Goal: Task Accomplishment & Management: Use online tool/utility

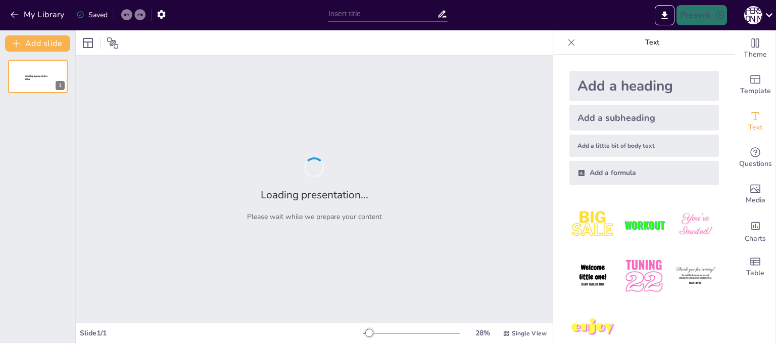
type input "Мистецтво орігамі: Декоративні вироби з паперу"
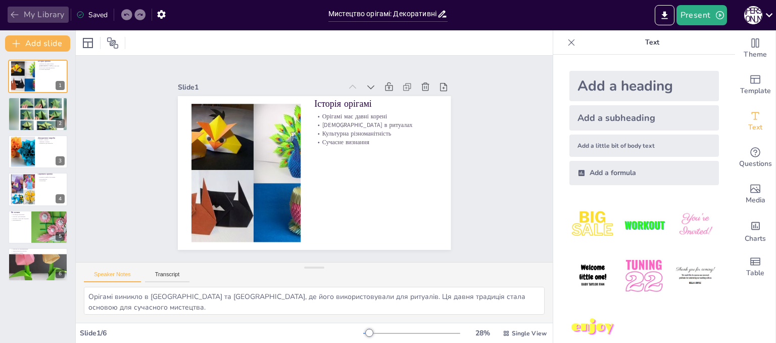
click at [58, 21] on button "My Library" at bounding box center [38, 15] width 61 height 16
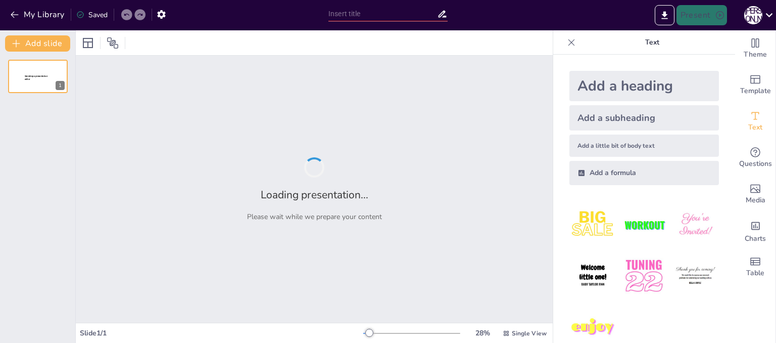
type input "Загальні характеристики українських народних розписів: Історія та традиції"
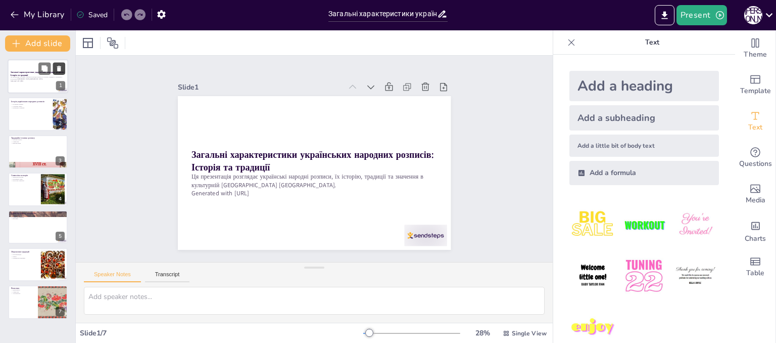
click at [60, 68] on icon at bounding box center [59, 69] width 4 height 6
type textarea "Історичне коріння українських народних розписів є основою їхньої значущості. Во…"
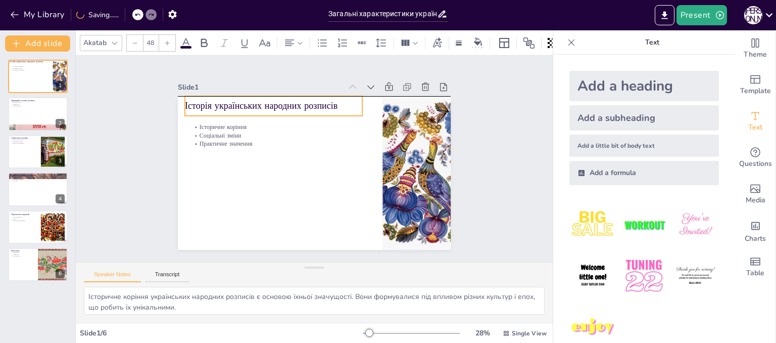
drag, startPoint x: 305, startPoint y: 113, endPoint x: 299, endPoint y: 109, distance: 7.7
click at [299, 109] on div "Історія українських народних розписів" at bounding box center [273, 106] width 177 height 20
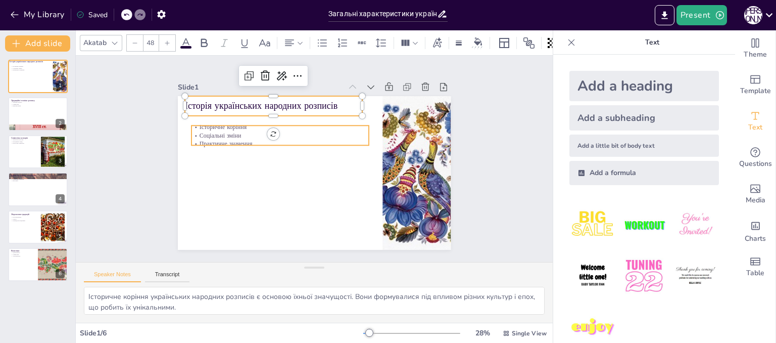
type input "32"
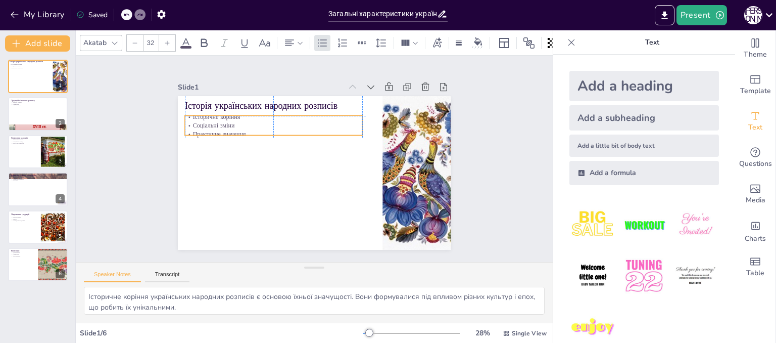
drag, startPoint x: 239, startPoint y: 136, endPoint x: 236, endPoint y: 128, distance: 8.2
click at [236, 129] on p "Практичне значення" at bounding box center [273, 133] width 177 height 9
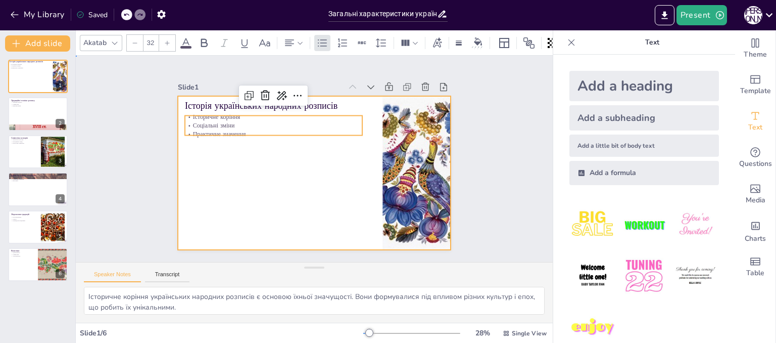
click at [332, 181] on div at bounding box center [314, 173] width 273 height 154
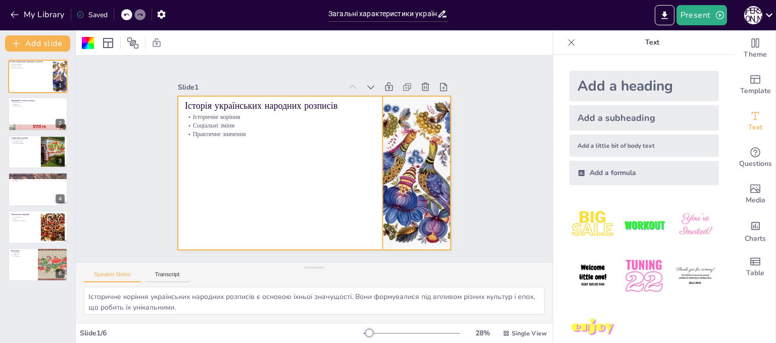
click at [408, 165] on div at bounding box center [416, 173] width 221 height 154
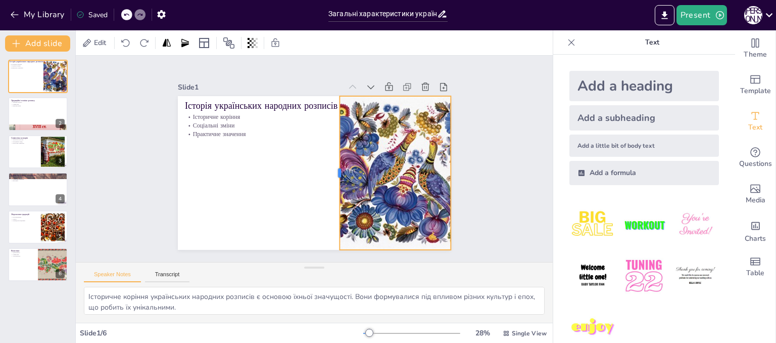
drag, startPoint x: 374, startPoint y: 166, endPoint x: 331, endPoint y: 167, distance: 43.0
click at [331, 167] on div at bounding box center [335, 173] width 8 height 154
click at [522, 188] on div "Slide 1 Історія українських народних розписів Історичне коріння Соціальні зміни…" at bounding box center [314, 159] width 477 height 206
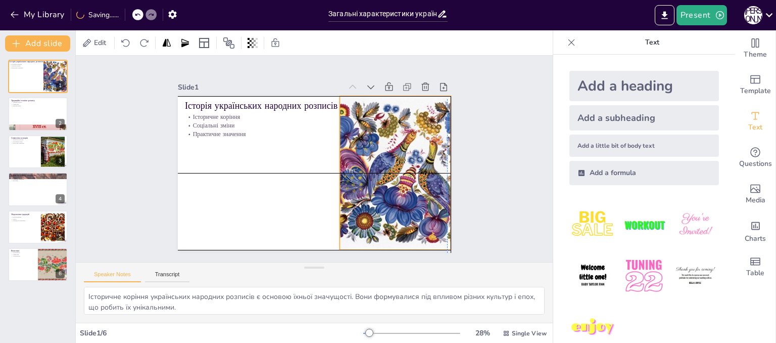
click at [404, 96] on div at bounding box center [416, 173] width 221 height 154
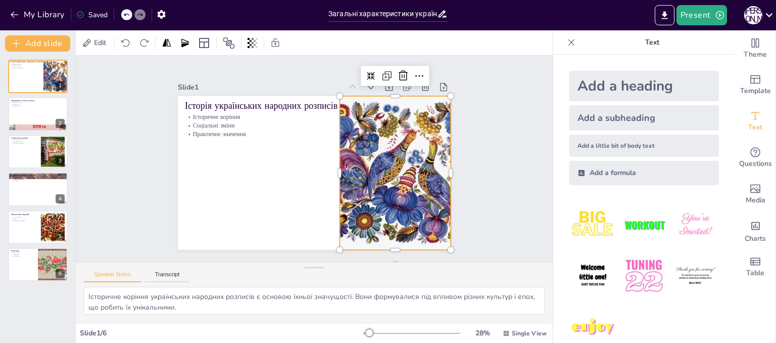
click at [490, 167] on div "Slide 1 Історія українських народних розписів Історичне коріння Соціальні зміни…" at bounding box center [314, 159] width 477 height 206
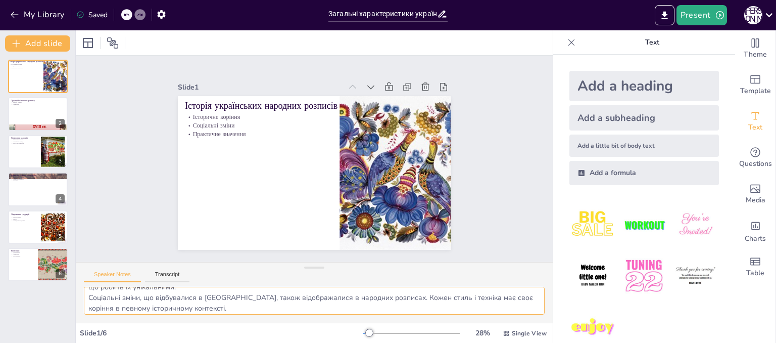
scroll to position [34, 0]
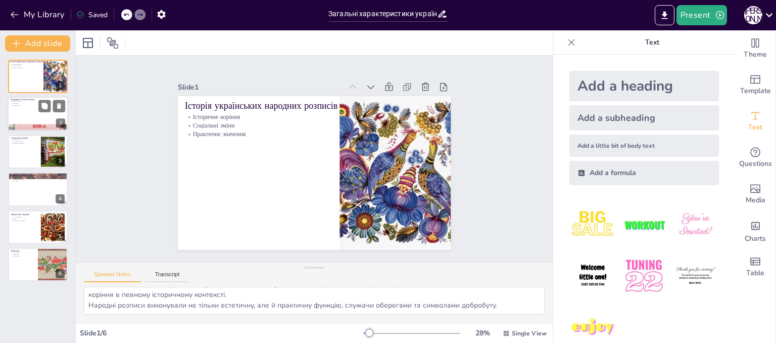
click at [25, 112] on div at bounding box center [38, 114] width 61 height 34
type textarea "Різноманіття технік розпису є важливим аспектом української культури. Кожна тех…"
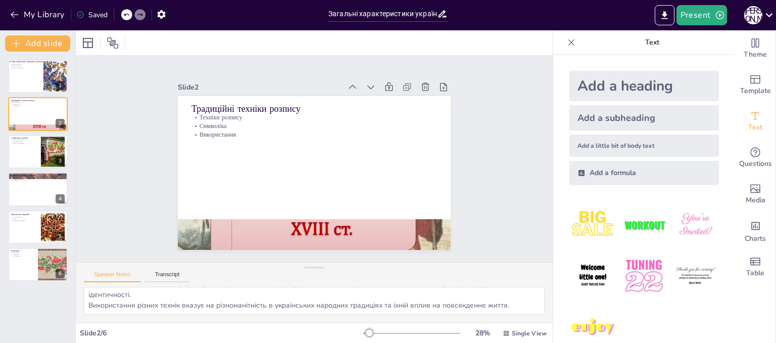
scroll to position [0, 0]
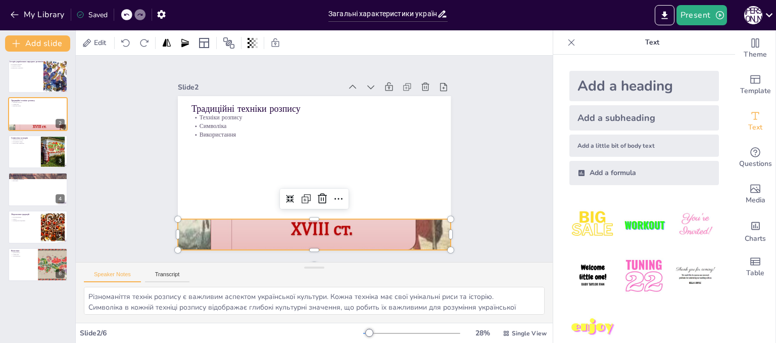
click at [336, 226] on div at bounding box center [314, 234] width 273 height 205
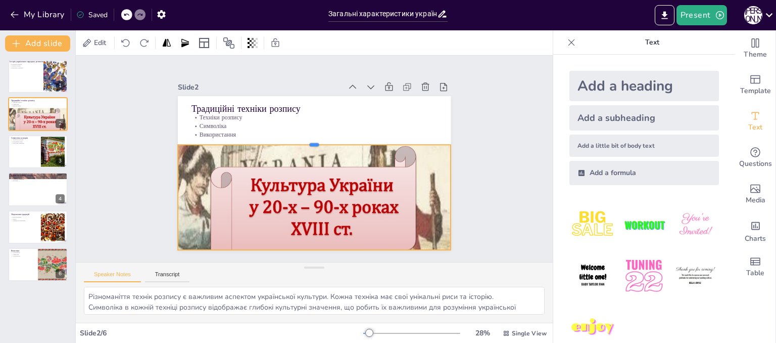
drag, startPoint x: 305, startPoint y: 213, endPoint x: 307, endPoint y: 139, distance: 74.3
click at [307, 139] on div at bounding box center [316, 140] width 272 height 37
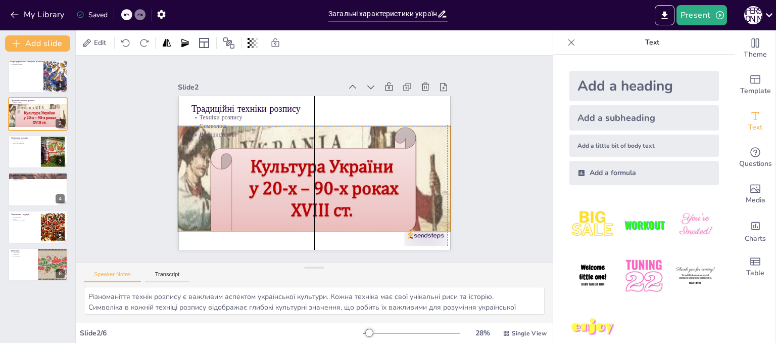
drag, startPoint x: 301, startPoint y: 194, endPoint x: 301, endPoint y: 174, distance: 19.7
click at [301, 174] on div at bounding box center [314, 215] width 273 height 205
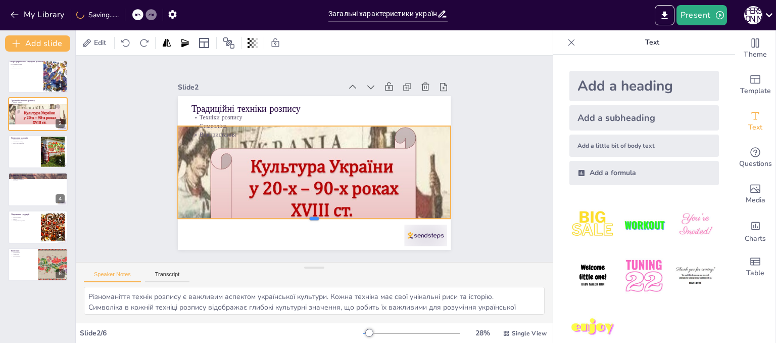
drag, startPoint x: 305, startPoint y: 227, endPoint x: 307, endPoint y: 214, distance: 12.9
click at [307, 214] on div at bounding box center [307, 222] width 272 height 36
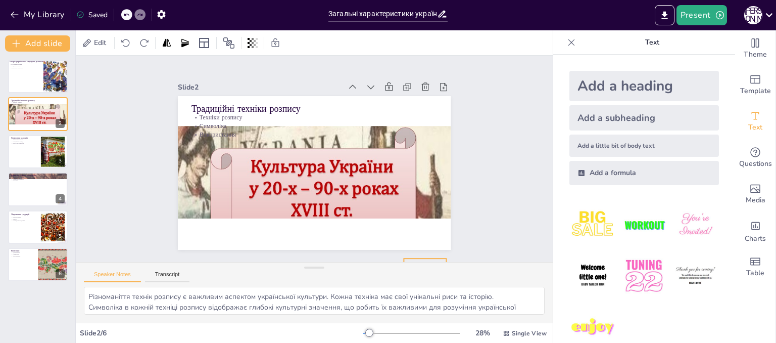
drag, startPoint x: 409, startPoint y: 231, endPoint x: 404, endPoint y: 317, distance: 85.5
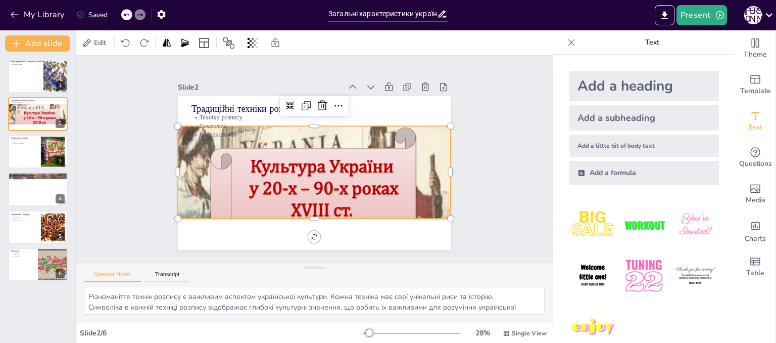
click at [313, 201] on div at bounding box center [308, 215] width 293 height 232
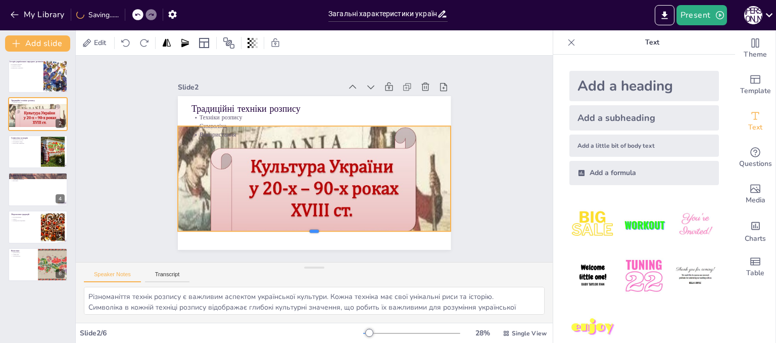
drag, startPoint x: 307, startPoint y: 217, endPoint x: 307, endPoint y: 229, distance: 12.6
click at [307, 229] on div at bounding box center [306, 234] width 272 height 36
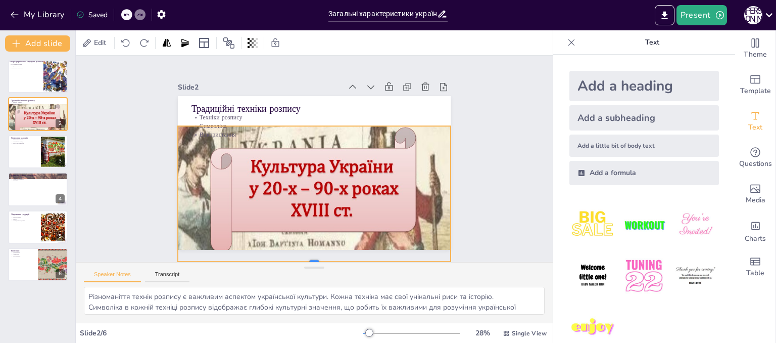
drag, startPoint x: 307, startPoint y: 228, endPoint x: 304, endPoint y: 259, distance: 30.4
click at [304, 259] on div "Slide 1 Історія українських народних розписів Історичне коріння Соціальні зміни…" at bounding box center [314, 159] width 477 height 206
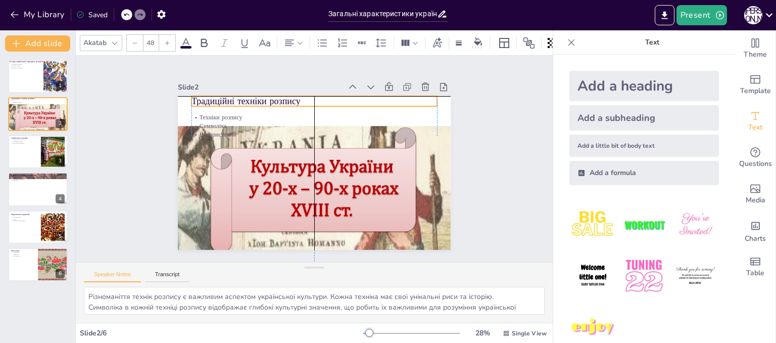
click at [282, 102] on p "Традиційні техніки розпису" at bounding box center [314, 101] width 246 height 13
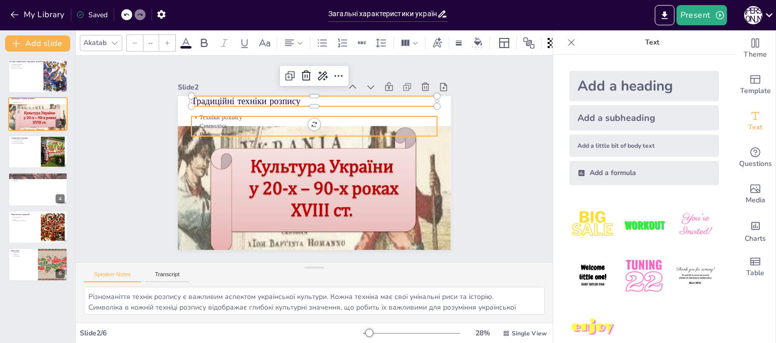
type input "32"
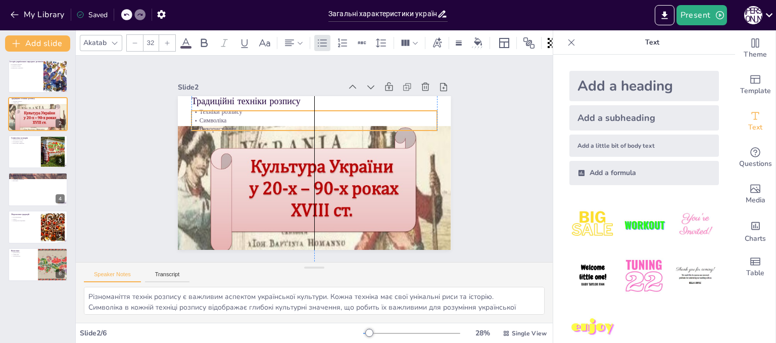
drag, startPoint x: 246, startPoint y: 117, endPoint x: 246, endPoint y: 112, distance: 5.6
click at [246, 112] on p "Техніки розпису" at bounding box center [314, 112] width 246 height 9
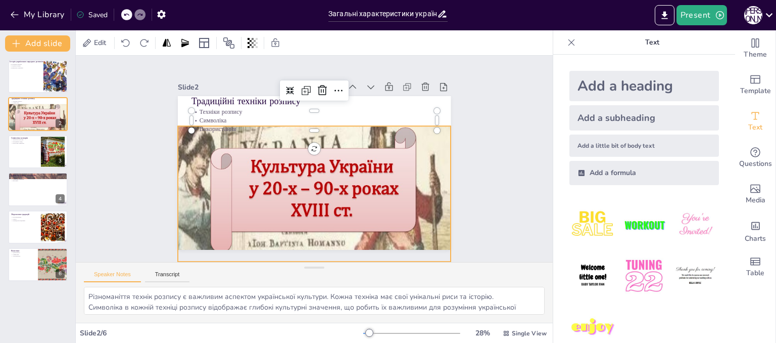
click at [315, 140] on div at bounding box center [308, 215] width 293 height 232
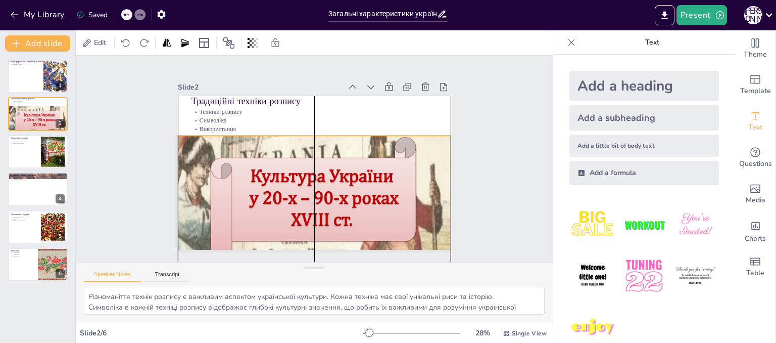
drag, startPoint x: 306, startPoint y: 123, endPoint x: 305, endPoint y: 132, distance: 9.7
click at [305, 96] on div "Традиційні техніки розпису Техніки розпису Символіка Використання" at bounding box center [314, 96] width 273 height 0
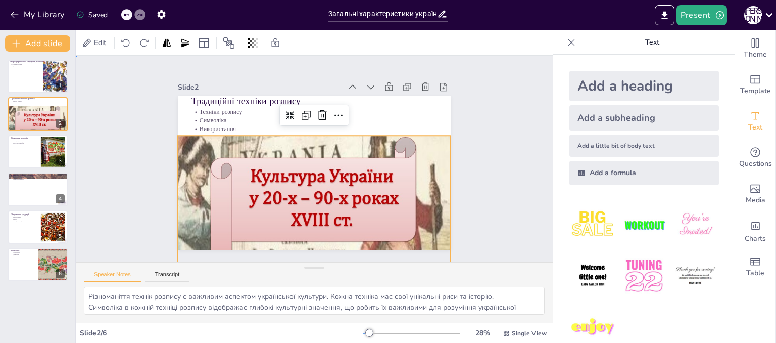
click at [478, 180] on div "Slide 1 Історія українських народних розписів Історичне коріння Соціальні зміни…" at bounding box center [314, 159] width 477 height 206
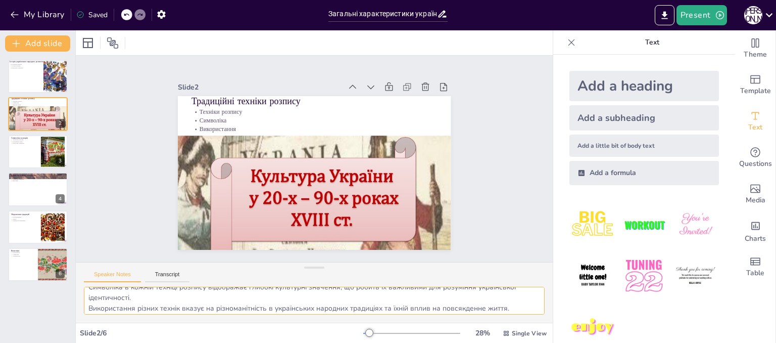
scroll to position [23, 0]
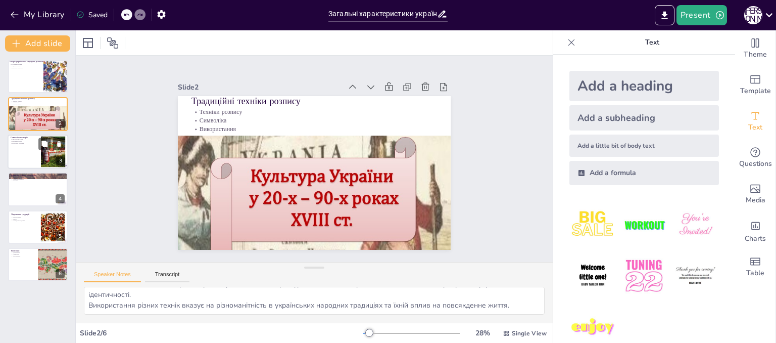
click at [30, 152] on div at bounding box center [38, 151] width 61 height 34
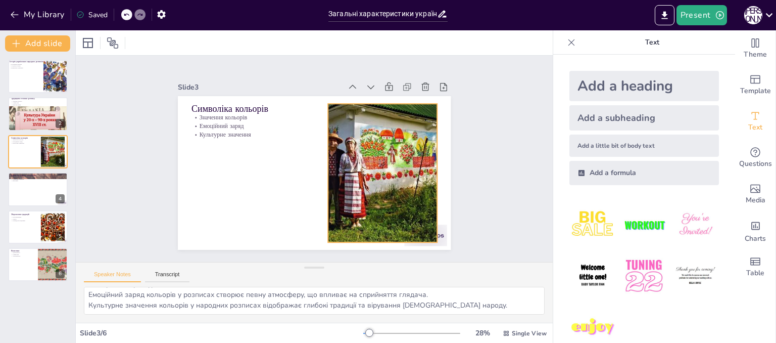
click at [350, 166] on div at bounding box center [380, 179] width 221 height 159
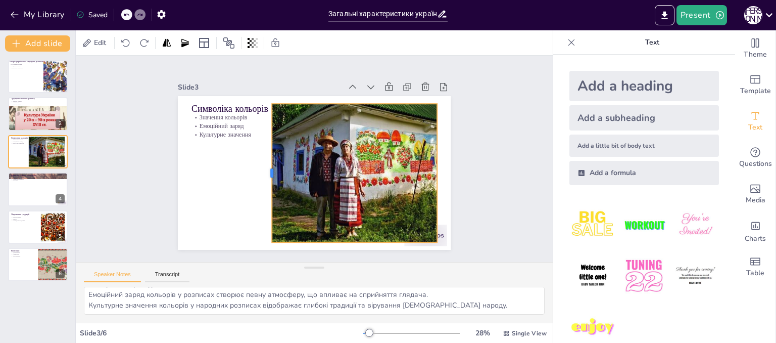
drag, startPoint x: 319, startPoint y: 169, endPoint x: 263, endPoint y: 176, distance: 56.5
click at [263, 176] on div at bounding box center [266, 168] width 23 height 138
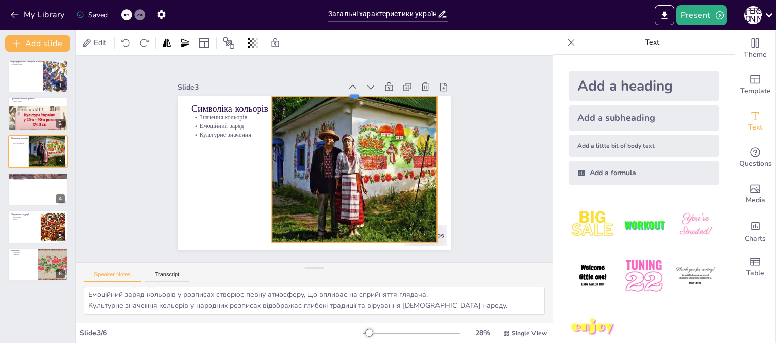
drag, startPoint x: 346, startPoint y: 97, endPoint x: 346, endPoint y: 89, distance: 7.6
click at [346, 89] on div at bounding box center [354, 92] width 165 height 8
drag, startPoint x: 348, startPoint y: 237, endPoint x: 348, endPoint y: 244, distance: 6.1
click at [348, 244] on div at bounding box center [344, 255] width 165 height 25
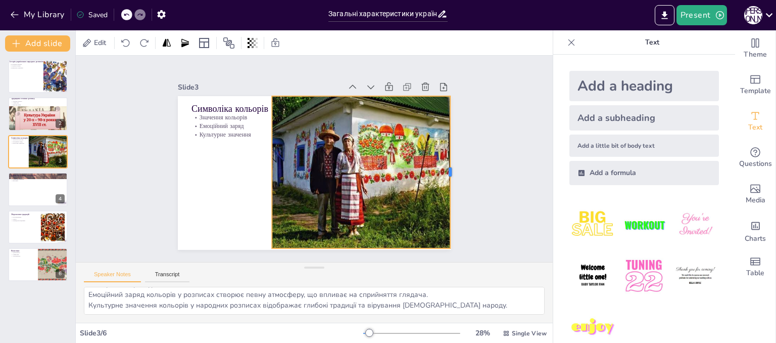
drag, startPoint x: 431, startPoint y: 169, endPoint x: 445, endPoint y: 169, distance: 13.1
click at [445, 169] on div at bounding box center [452, 187] width 24 height 152
click at [529, 180] on div "Slide 1 Історія українських народних розписів Історичне коріння Соціальні зміни…" at bounding box center [314, 159] width 477 height 206
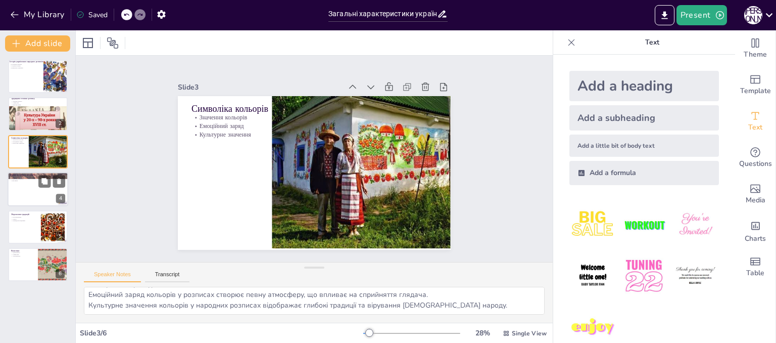
click at [37, 196] on div at bounding box center [38, 189] width 61 height 34
type textarea "Вплив українських народних розписів на сучасне мистецтво є значним. Багато худо…"
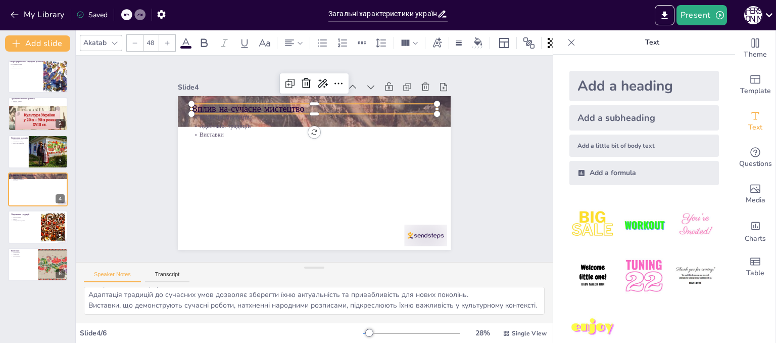
click at [359, 106] on p "Вплив на сучасне мистецтво" at bounding box center [338, 115] width 219 height 134
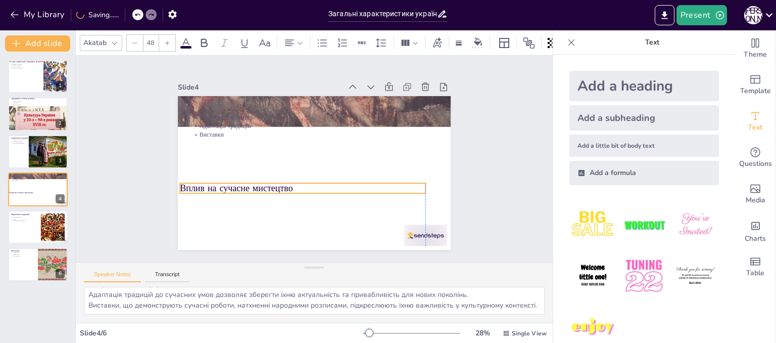
drag, startPoint x: 359, startPoint y: 109, endPoint x: 348, endPoint y: 188, distance: 80.1
click at [348, 188] on p "Вплив на сучасне мистецтво" at bounding box center [303, 188] width 246 height 13
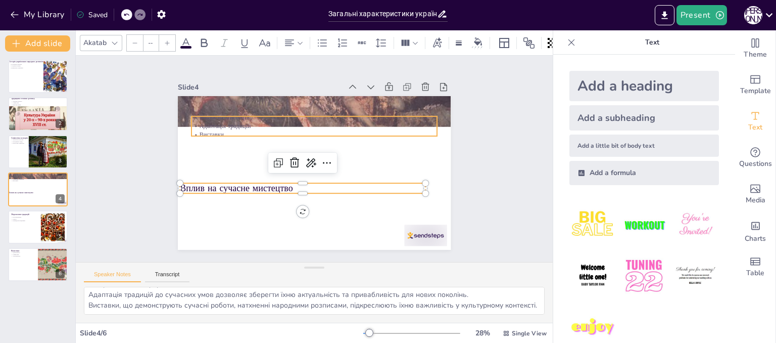
type input "32"
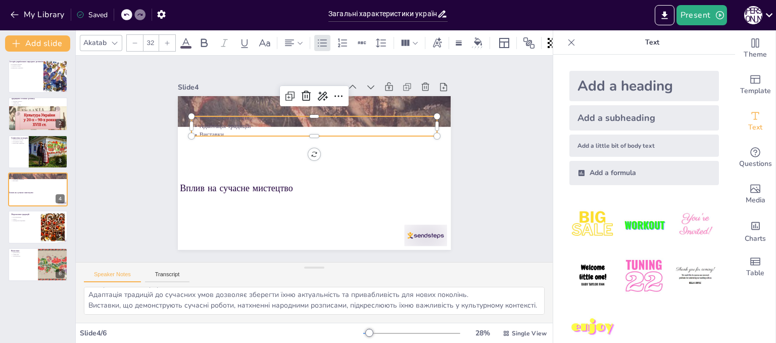
click at [226, 131] on p "Виставки" at bounding box center [328, 139] width 204 height 151
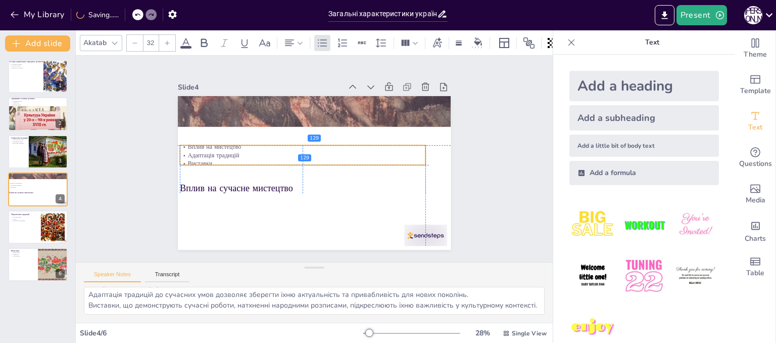
drag, startPoint x: 225, startPoint y: 131, endPoint x: 217, endPoint y: 160, distance: 29.9
click at [217, 160] on p "Виставки" at bounding box center [303, 163] width 246 height 9
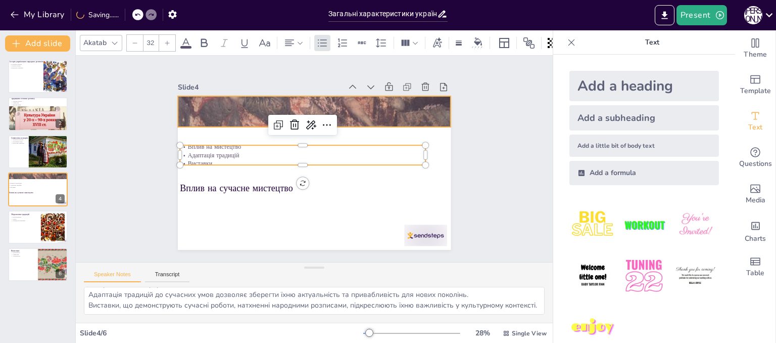
click at [331, 100] on div at bounding box center [324, 112] width 343 height 413
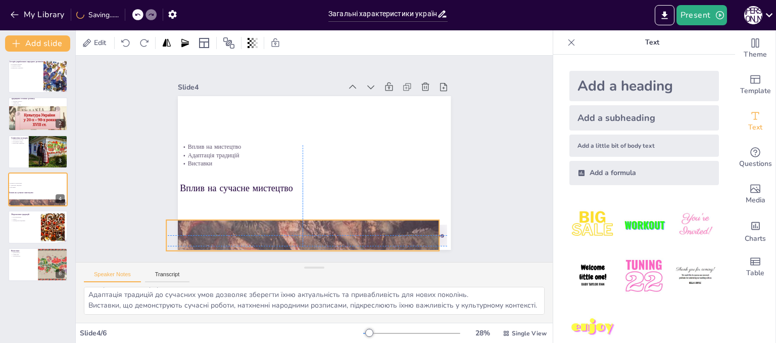
drag, startPoint x: 331, startPoint y: 100, endPoint x: 321, endPoint y: 220, distance: 120.2
click at [321, 220] on div at bounding box center [302, 235] width 273 height 364
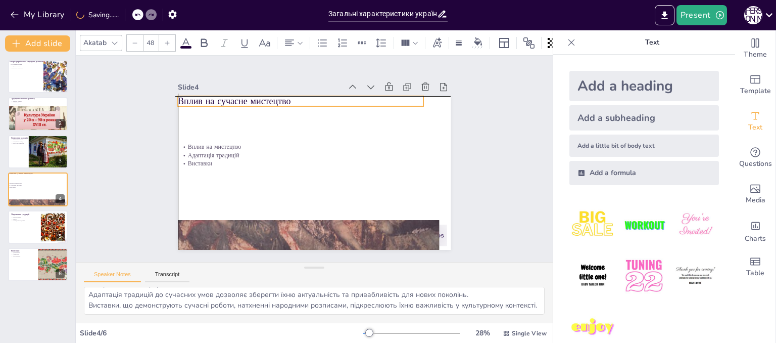
drag, startPoint x: 251, startPoint y: 182, endPoint x: 247, endPoint y: 92, distance: 89.5
click at [247, 95] on p "Вплив на сучасне мистецтво" at bounding box center [301, 101] width 246 height 13
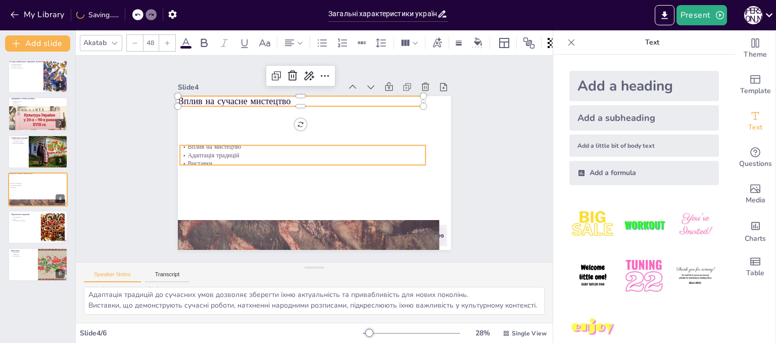
type input "32"
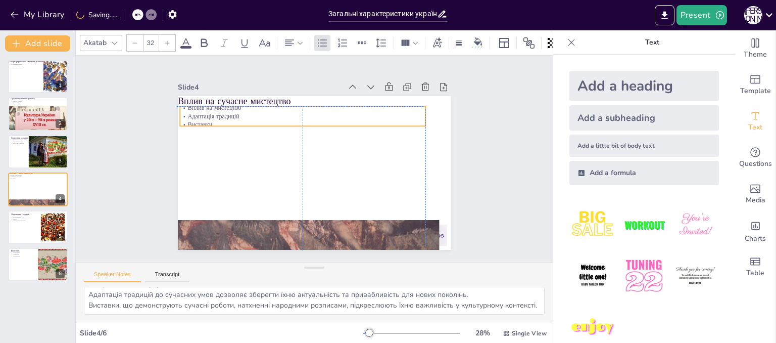
drag, startPoint x: 234, startPoint y: 148, endPoint x: 231, endPoint y: 112, distance: 36.0
click at [231, 112] on p "Адаптація традицій" at bounding box center [303, 116] width 246 height 9
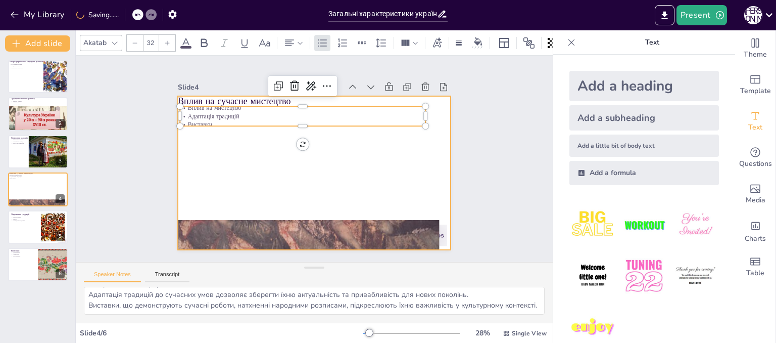
click at [269, 182] on div at bounding box center [314, 173] width 273 height 154
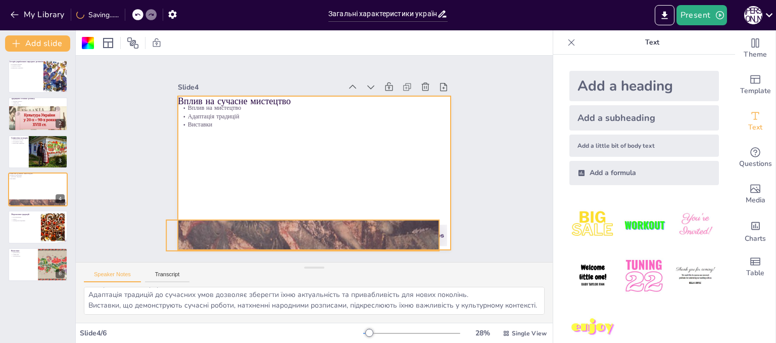
click at [279, 222] on div at bounding box center [302, 235] width 273 height 364
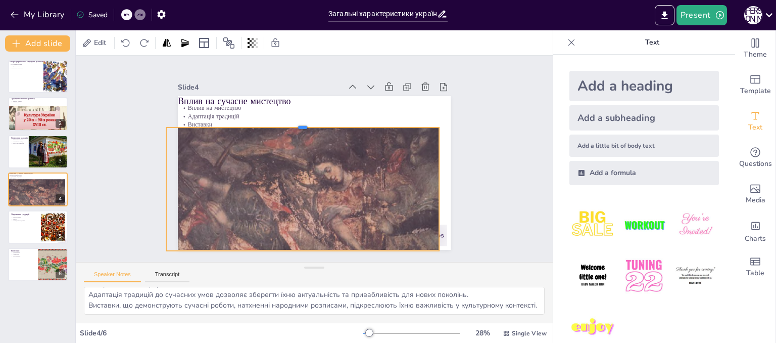
drag, startPoint x: 292, startPoint y: 215, endPoint x: 289, endPoint y: 123, distance: 92.5
click at [289, 123] on div at bounding box center [302, 123] width 273 height 8
click at [407, 180] on div at bounding box center [302, 235] width 273 height 364
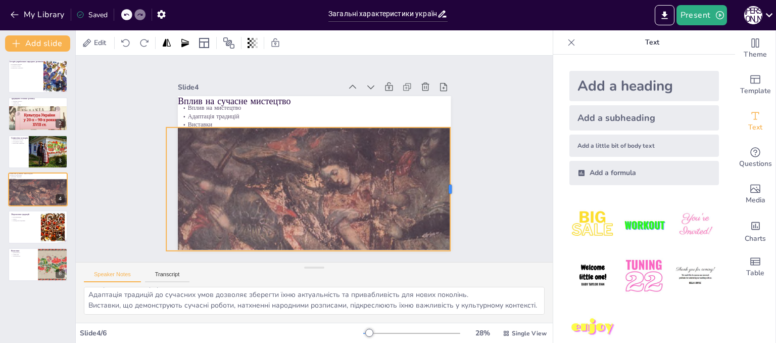
drag, startPoint x: 431, startPoint y: 185, endPoint x: 443, endPoint y: 183, distance: 11.4
click at [450, 183] on div at bounding box center [454, 188] width 8 height 123
click at [520, 172] on div "Slide 1 Історія українських народних розписів Історичне коріння Соціальні зміни…" at bounding box center [314, 159] width 477 height 206
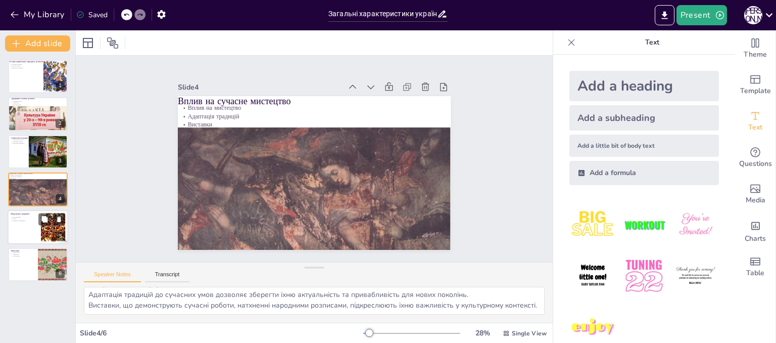
click at [36, 229] on div at bounding box center [38, 227] width 61 height 34
type textarea "Популяризація українських народних розписів є важливим етапом у їхньому збереже…"
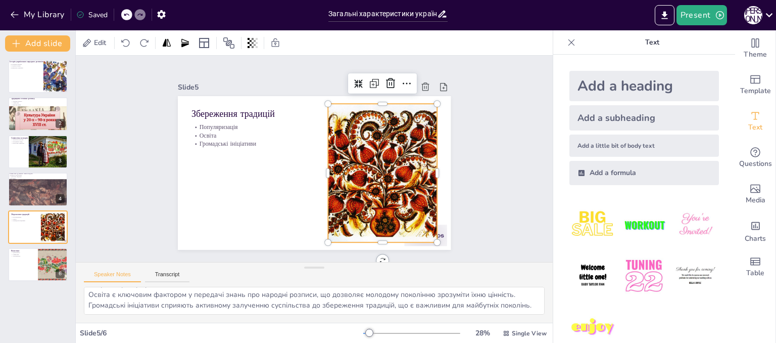
click at [376, 102] on div at bounding box center [380, 180] width 191 height 156
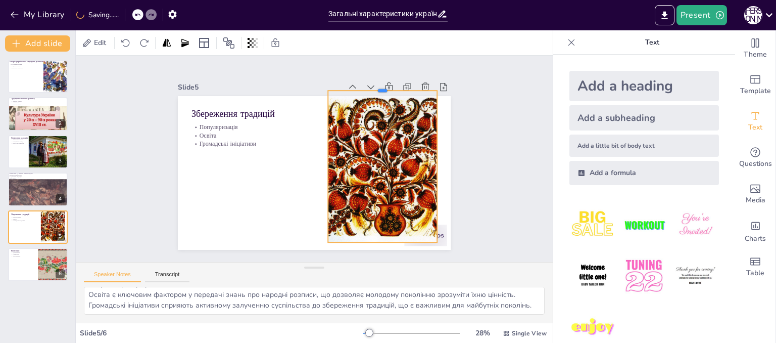
drag, startPoint x: 373, startPoint y: 95, endPoint x: 372, endPoint y: 82, distance: 13.2
click at [372, 84] on div at bounding box center [390, 93] width 110 height 19
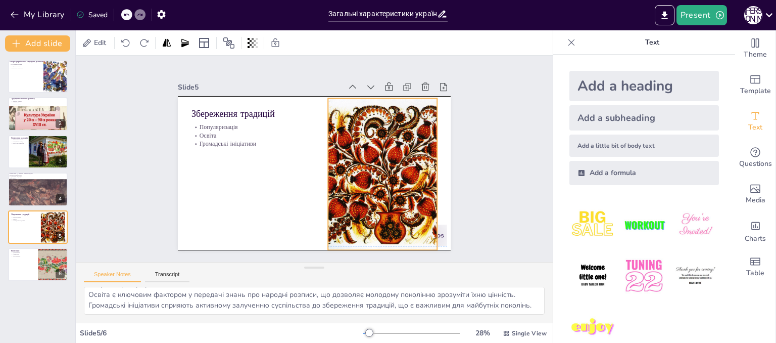
click at [373, 241] on div at bounding box center [388, 174] width 188 height 152
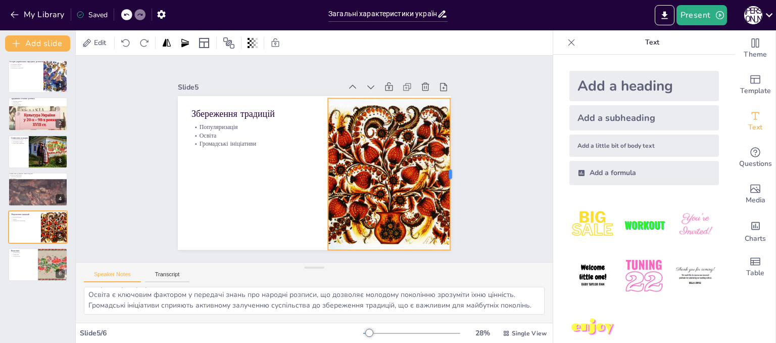
drag, startPoint x: 432, startPoint y: 169, endPoint x: 446, endPoint y: 166, distance: 13.5
click at [450, 166] on div at bounding box center [454, 174] width 8 height 152
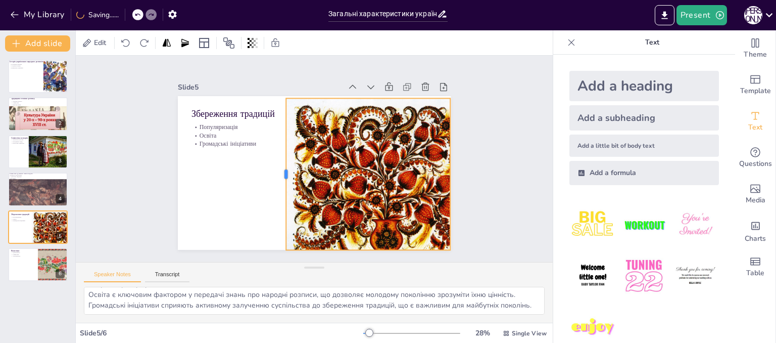
drag, startPoint x: 319, startPoint y: 174, endPoint x: 277, endPoint y: 171, distance: 42.0
click at [277, 171] on div at bounding box center [281, 171] width 24 height 152
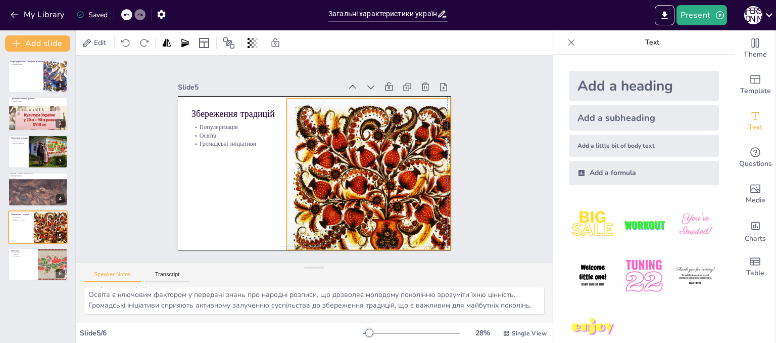
click at [380, 175] on div at bounding box center [384, 178] width 196 height 161
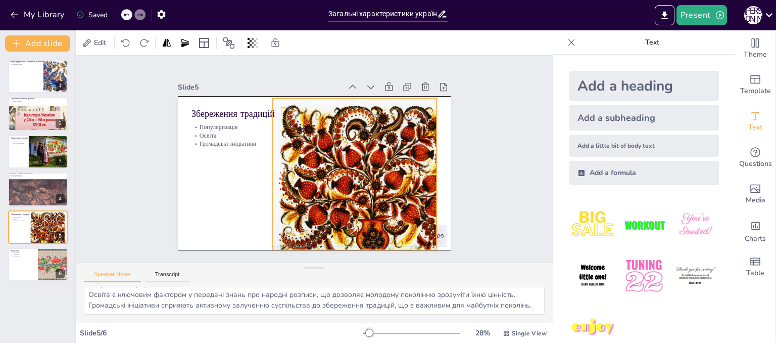
drag, startPoint x: 346, startPoint y: 172, endPoint x: 331, endPoint y: 171, distance: 14.2
click at [331, 171] on div at bounding box center [370, 178] width 196 height 161
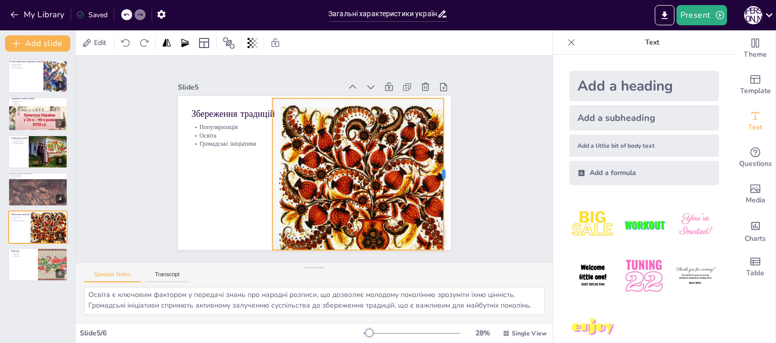
drag, startPoint x: 429, startPoint y: 168, endPoint x: 436, endPoint y: 168, distance: 7.1
click at [444, 168] on div at bounding box center [448, 174] width 8 height 152
drag, startPoint x: 263, startPoint y: 171, endPoint x: 275, endPoint y: 171, distance: 12.1
click at [276, 171] on div at bounding box center [280, 174] width 8 height 152
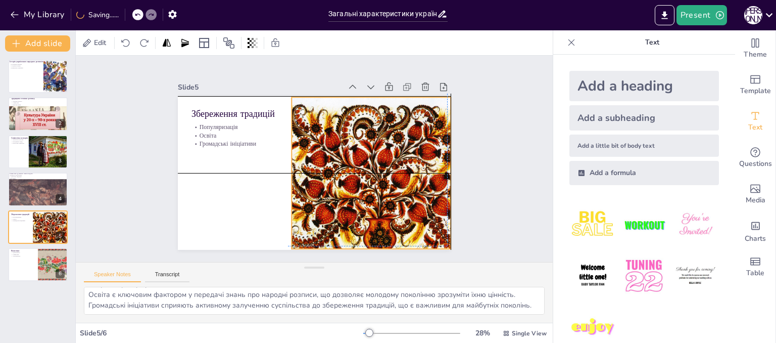
drag, startPoint x: 345, startPoint y: 175, endPoint x: 349, endPoint y: 170, distance: 5.8
click at [349, 170] on div at bounding box center [377, 177] width 196 height 161
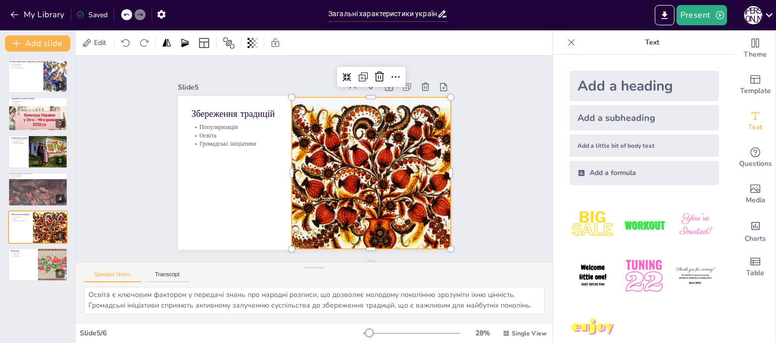
click at [502, 203] on div "Slide 1 Історія українських народних розписів Історичне коріння Соціальні зміни…" at bounding box center [314, 159] width 477 height 206
